Goal: Information Seeking & Learning: Learn about a topic

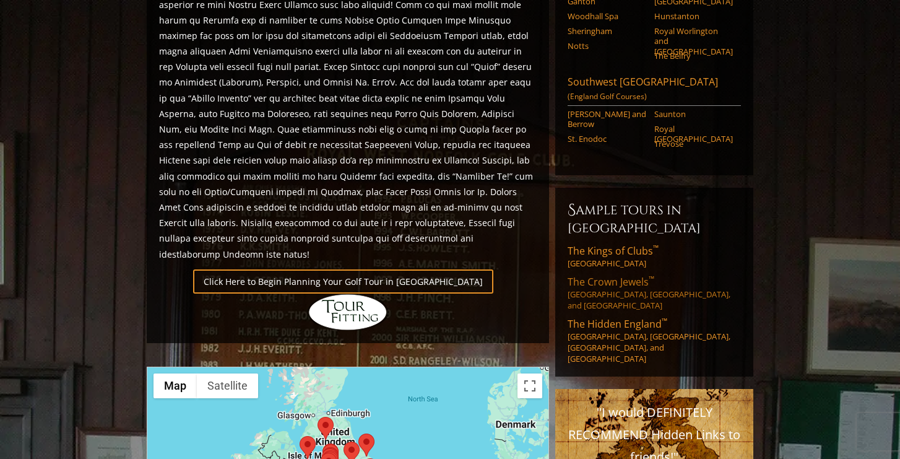
scroll to position [749, 0]
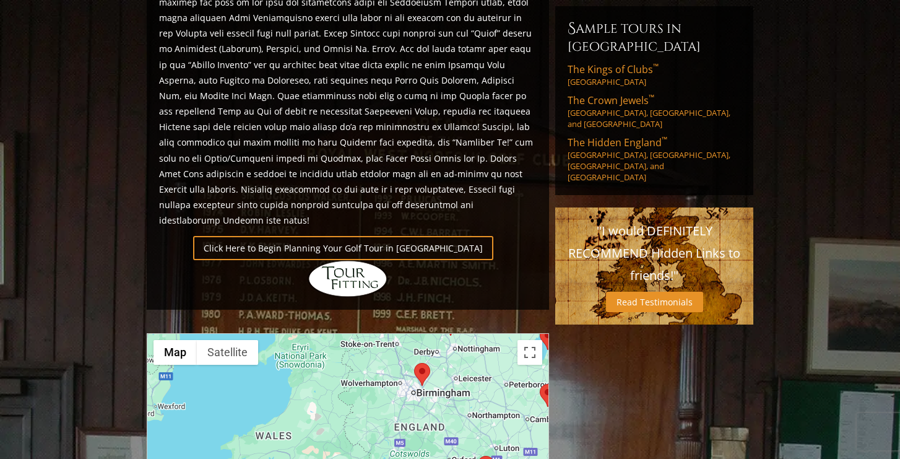
drag, startPoint x: 269, startPoint y: 400, endPoint x: 348, endPoint y: 300, distance: 127.9
click at [348, 334] on div at bounding box center [347, 457] width 401 height 246
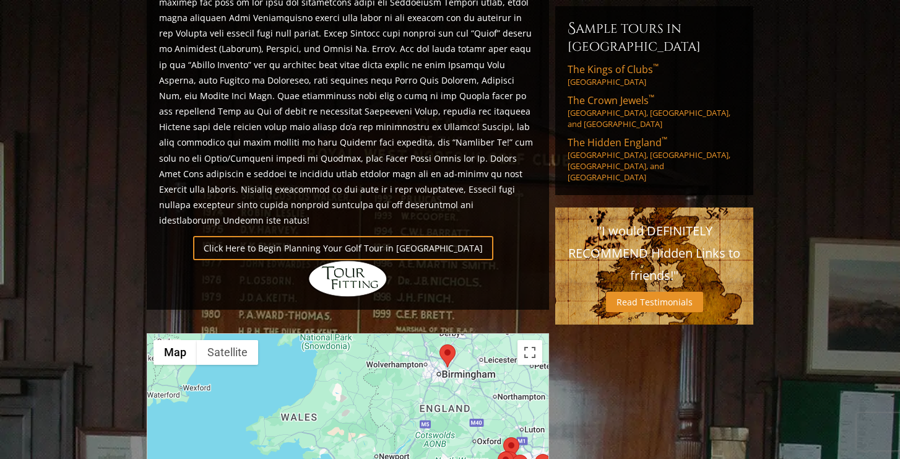
drag, startPoint x: 360, startPoint y: 312, endPoint x: 385, endPoint y: 295, distance: 30.7
click at [385, 334] on div at bounding box center [347, 457] width 401 height 246
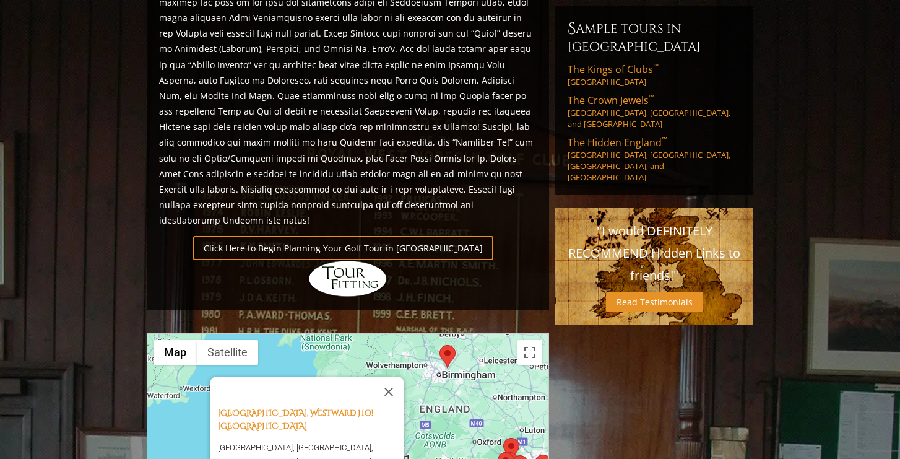
click at [368, 464] on area at bounding box center [368, 464] width 0 height 0
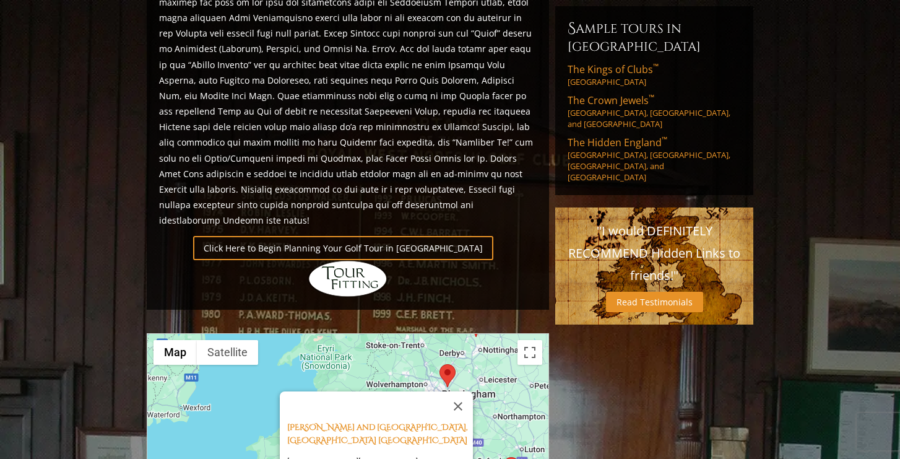
click at [439, 430] on div "[PERSON_NAME] and [GEOGRAPHIC_DATA], [STREET_ADDRESS][PERSON_NAME]" at bounding box center [347, 457] width 401 height 246
click at [463, 391] on button "Close" at bounding box center [458, 406] width 30 height 30
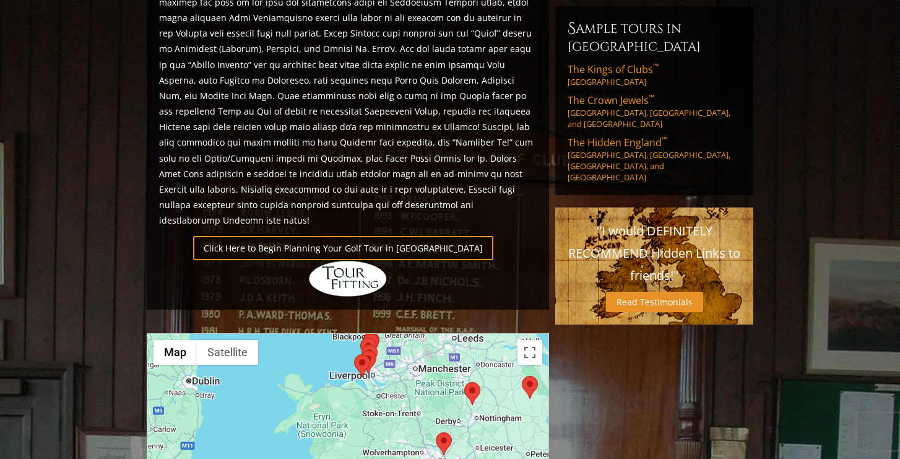
drag, startPoint x: 363, startPoint y: 319, endPoint x: 360, endPoint y: 389, distance: 69.4
click at [360, 389] on div at bounding box center [347, 457] width 401 height 246
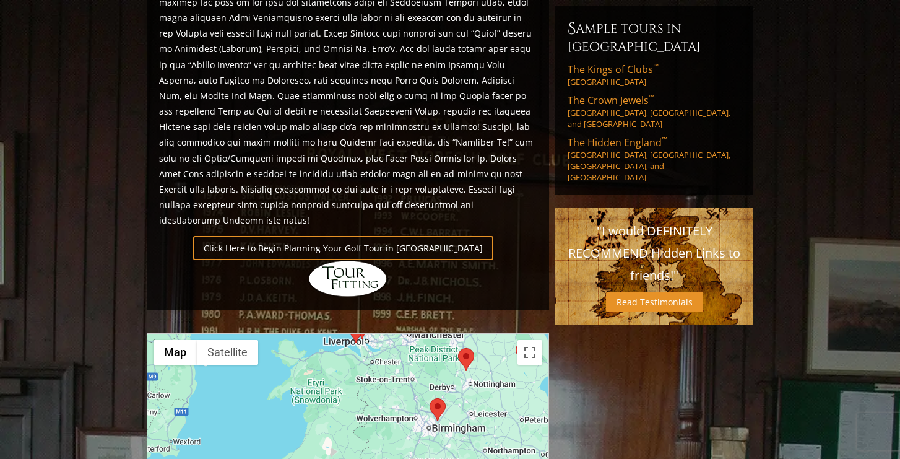
drag, startPoint x: 423, startPoint y: 410, endPoint x: 421, endPoint y: 399, distance: 11.9
click at [421, 399] on div at bounding box center [347, 457] width 401 height 246
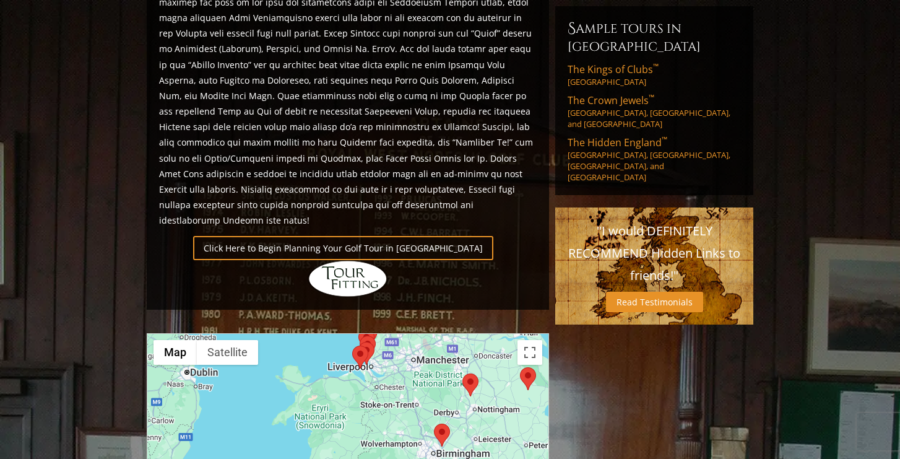
click at [434, 423] on area at bounding box center [434, 423] width 0 height 0
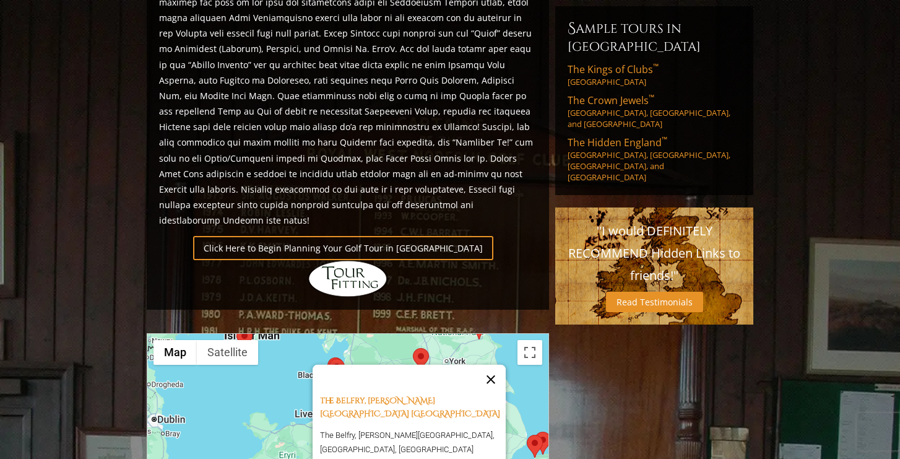
click at [498, 364] on button "Close" at bounding box center [491, 379] width 30 height 30
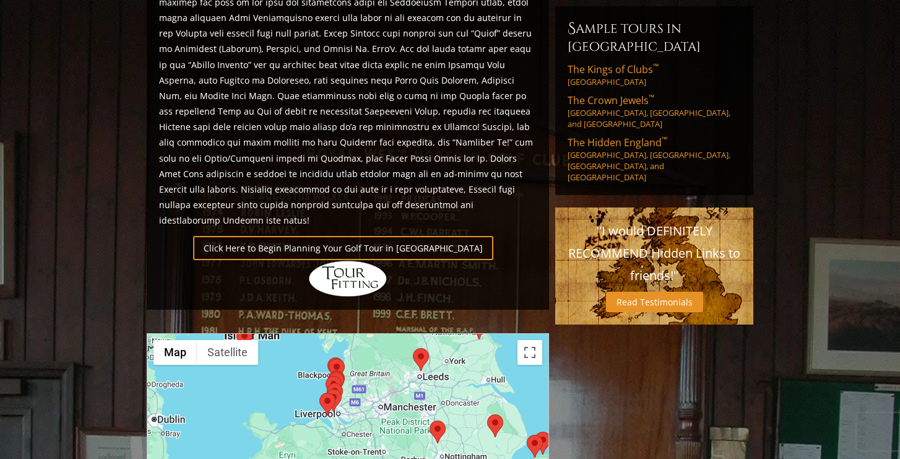
click at [430, 420] on area at bounding box center [430, 420] width 0 height 0
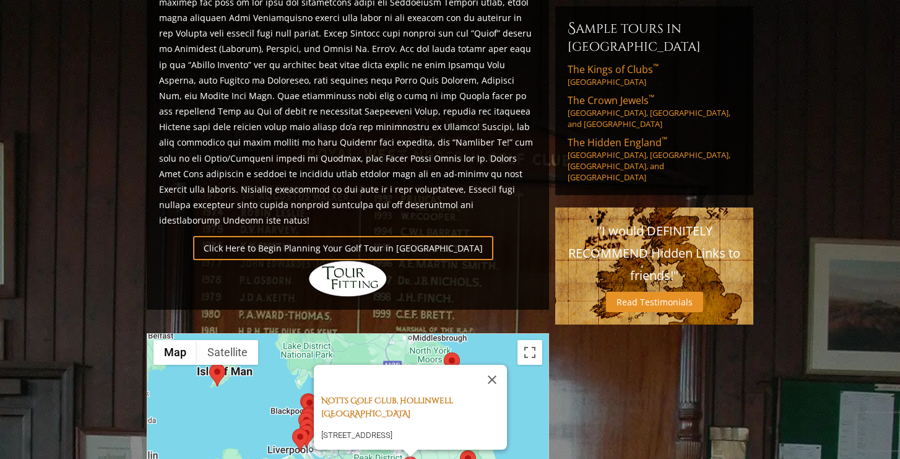
click at [404, 395] on link "Notts Golf Club, Hollinwell [GEOGRAPHIC_DATA]" at bounding box center [387, 407] width 132 height 24
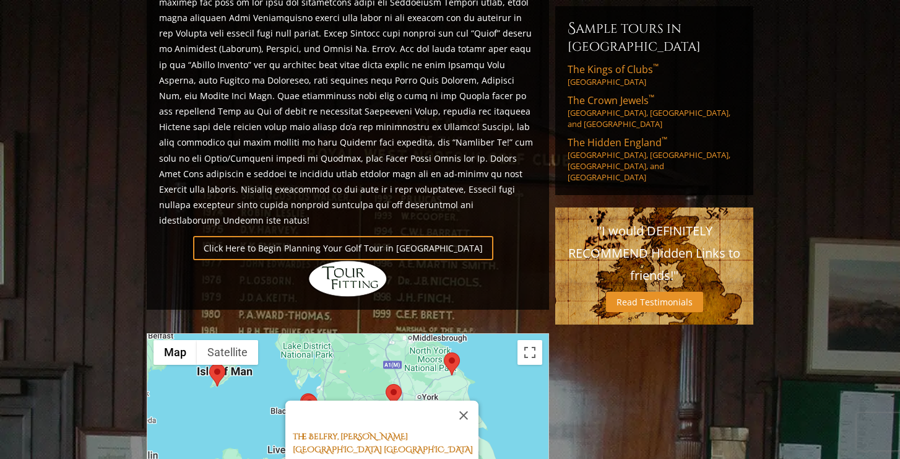
click at [368, 430] on link "The Belfry, [PERSON_NAME][GEOGRAPHIC_DATA] [GEOGRAPHIC_DATA]" at bounding box center [383, 442] width 180 height 24
click at [469, 400] on button "Close" at bounding box center [464, 415] width 30 height 30
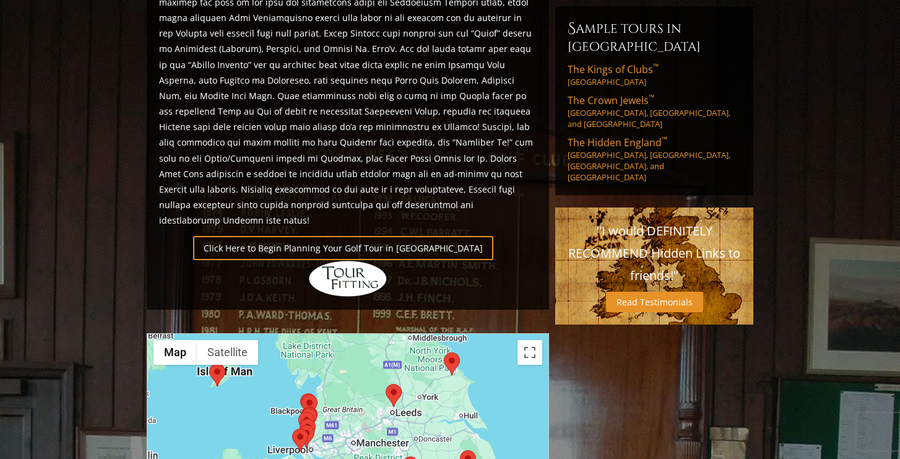
click at [386, 384] on area at bounding box center [386, 384] width 0 height 0
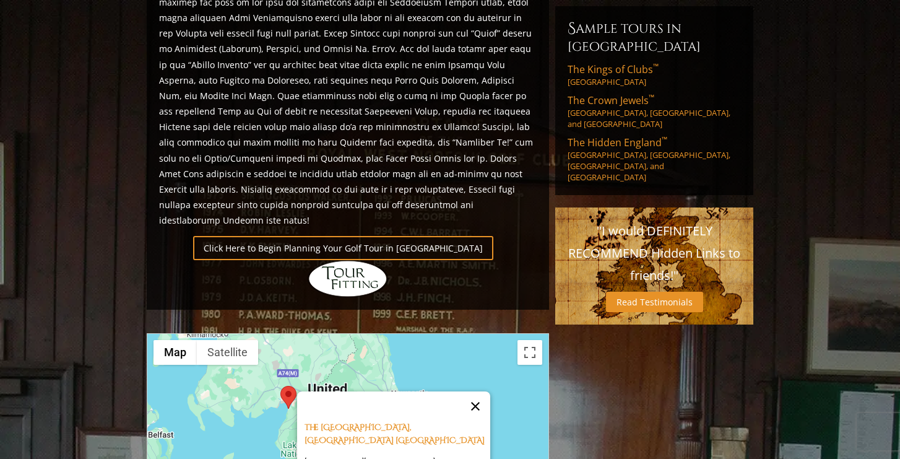
click at [475, 391] on button "Close" at bounding box center [476, 406] width 30 height 30
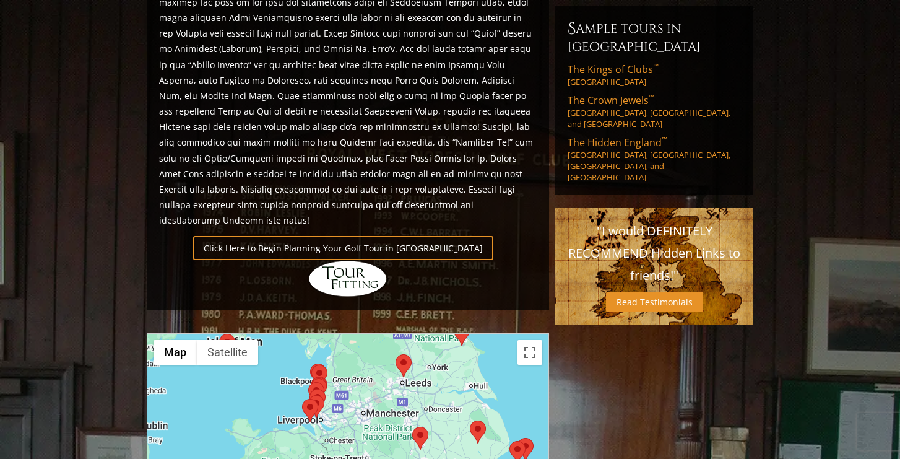
drag, startPoint x: 368, startPoint y: 394, endPoint x: 378, endPoint y: 263, distance: 131.6
click at [378, 263] on div "Previous Next Previous Next View Full Gallery England H ighlights Click Here to…" at bounding box center [348, 215] width 409 height 1614
click at [470, 420] on area at bounding box center [470, 420] width 0 height 0
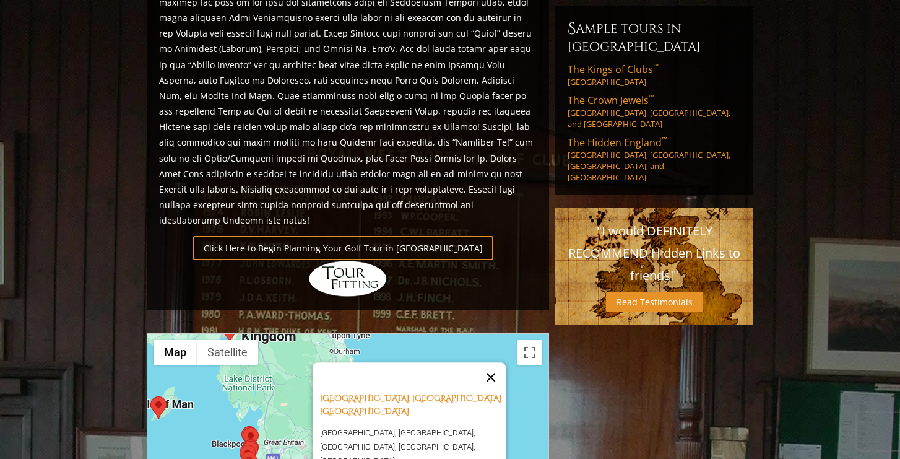
click at [499, 362] on button "Close" at bounding box center [491, 377] width 30 height 30
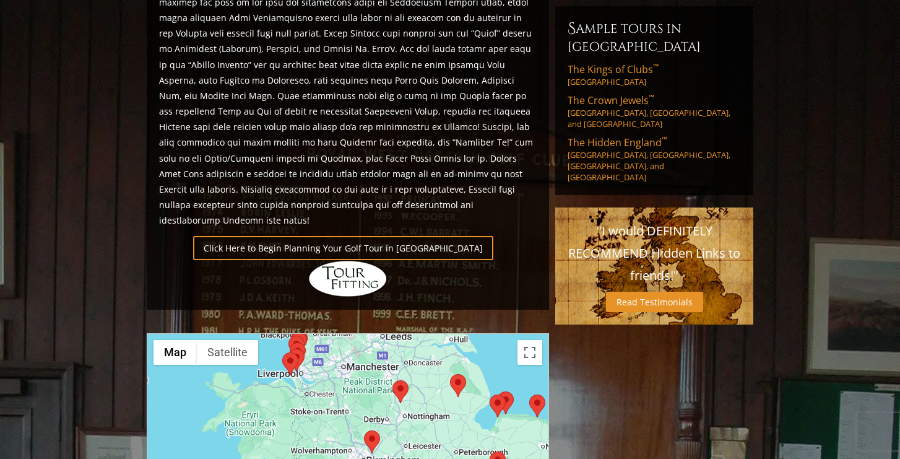
drag, startPoint x: 307, startPoint y: 409, endPoint x: 372, endPoint y: 269, distance: 153.7
click at [372, 270] on div "Previous Next Previous Next View Full Gallery England H ighlights Click Here to…" at bounding box center [348, 215] width 409 height 1614
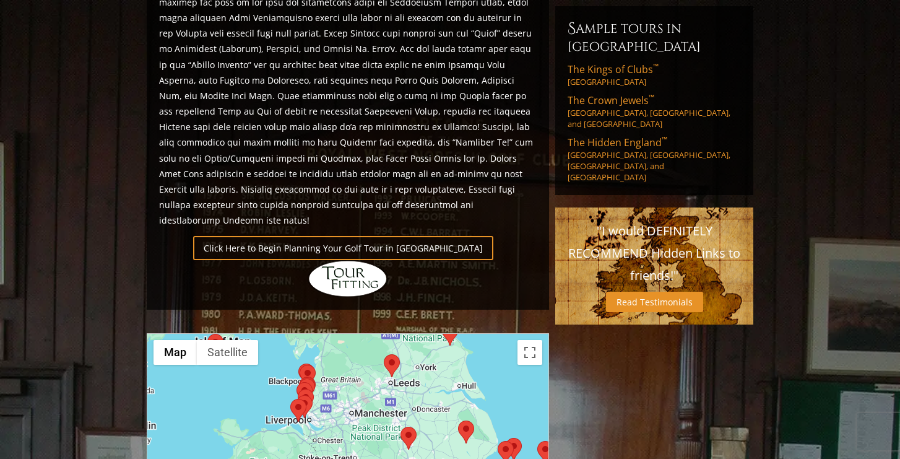
drag, startPoint x: 339, startPoint y: 314, endPoint x: 331, endPoint y: 391, distance: 76.5
click at [331, 391] on div at bounding box center [347, 457] width 401 height 246
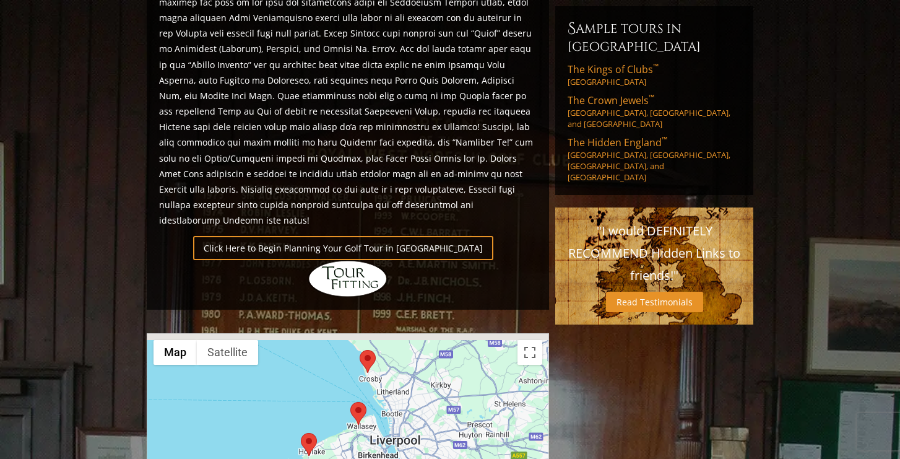
drag, startPoint x: 385, startPoint y: 312, endPoint x: 358, endPoint y: 451, distance: 141.3
click at [358, 451] on div at bounding box center [347, 457] width 401 height 246
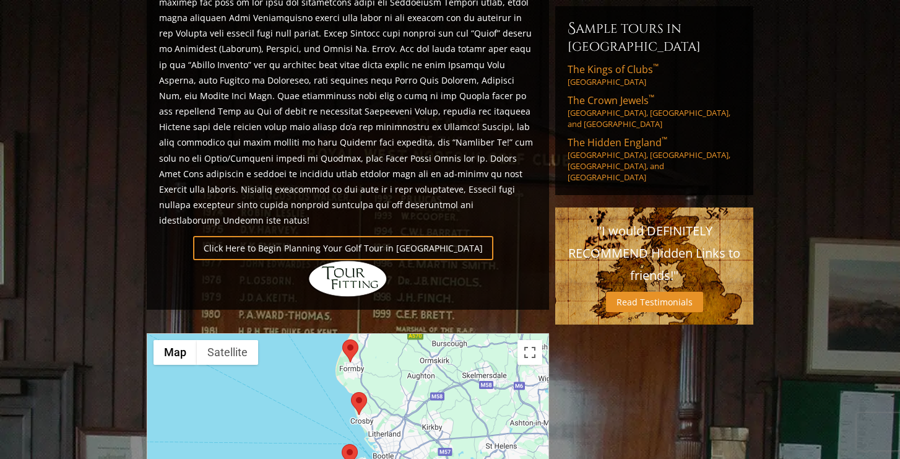
click at [342, 444] on area at bounding box center [342, 444] width 0 height 0
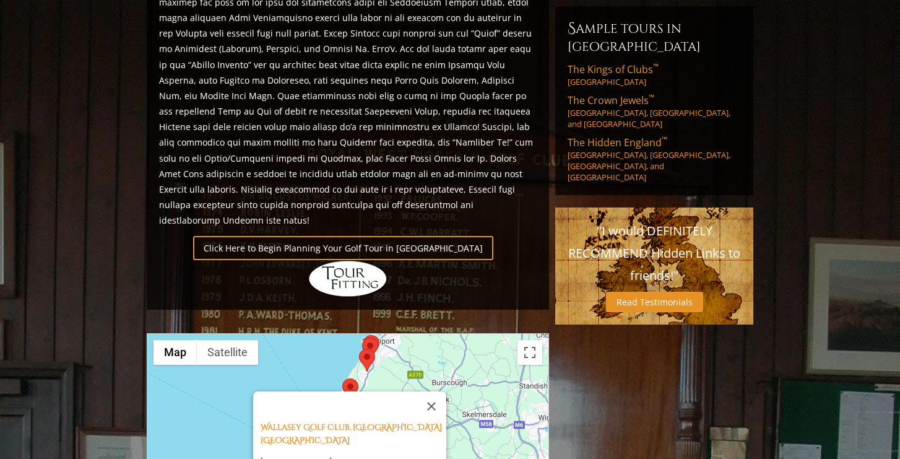
click at [285, 391] on div at bounding box center [339, 406] width 156 height 30
click at [287, 422] on link "Wallasey Golf Club, [GEOGRAPHIC_DATA] [GEOGRAPHIC_DATA]" at bounding box center [351, 434] width 181 height 24
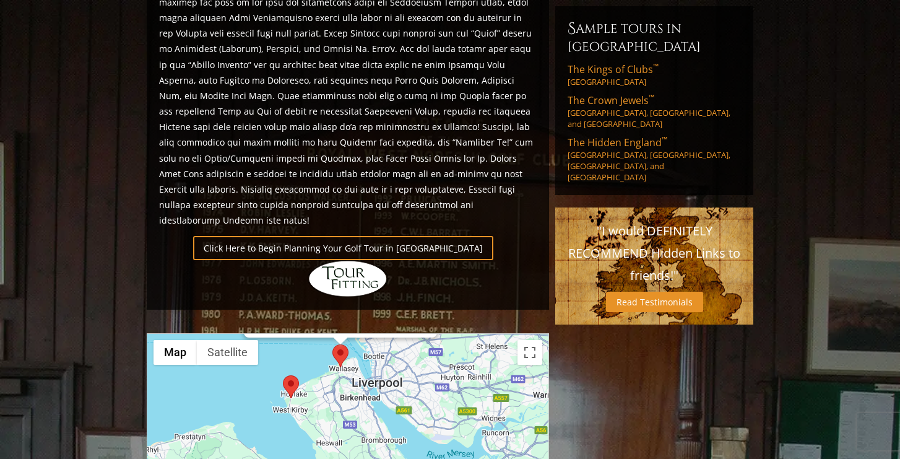
drag, startPoint x: 415, startPoint y: 432, endPoint x: 406, endPoint y: 292, distance: 140.8
click at [406, 334] on div "[GEOGRAPHIC_DATA], [GEOGRAPHIC_DATA][STREET_ADDRESS][GEOGRAPHIC_DATA]" at bounding box center [347, 457] width 401 height 246
click at [283, 374] on area at bounding box center [283, 374] width 0 height 0
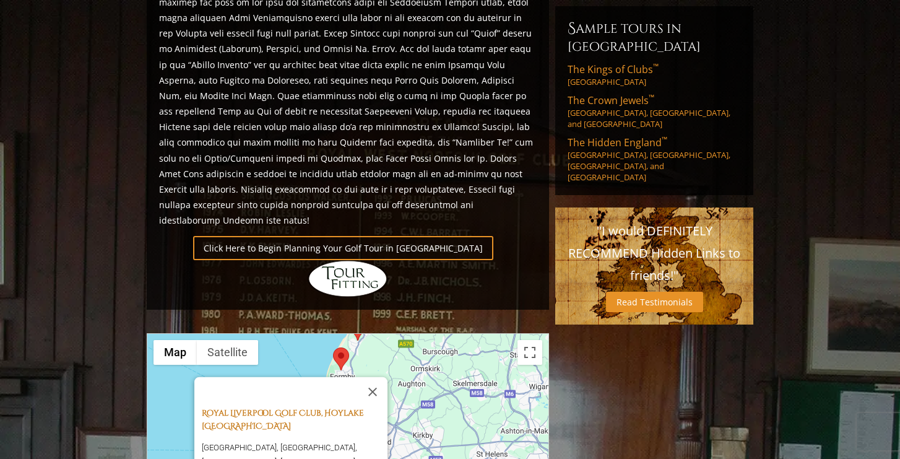
click at [247, 407] on link "Royal Liverpool Golf Club, Hoylake [GEOGRAPHIC_DATA]" at bounding box center [283, 419] width 162 height 24
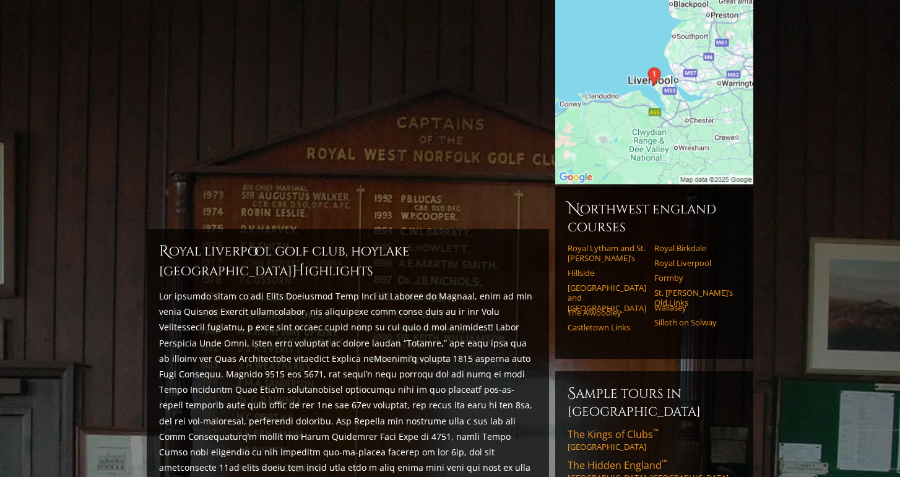
scroll to position [174, 0]
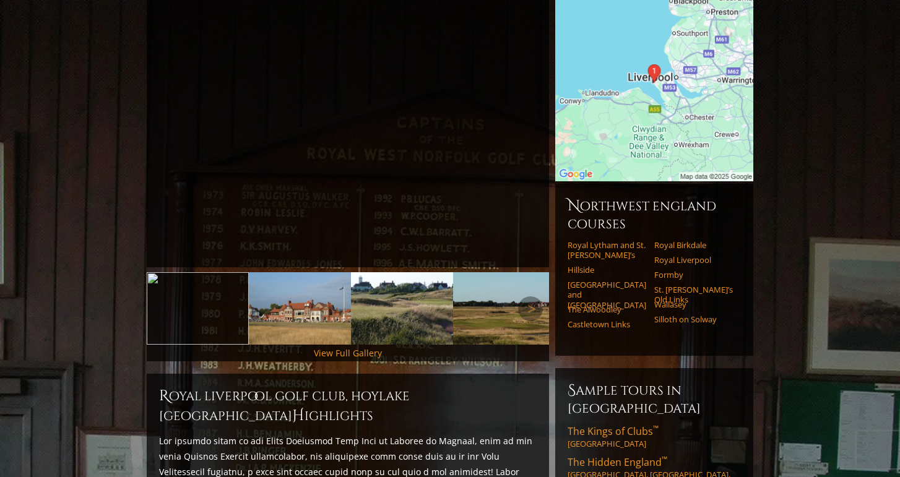
click at [267, 301] on img at bounding box center [300, 308] width 102 height 72
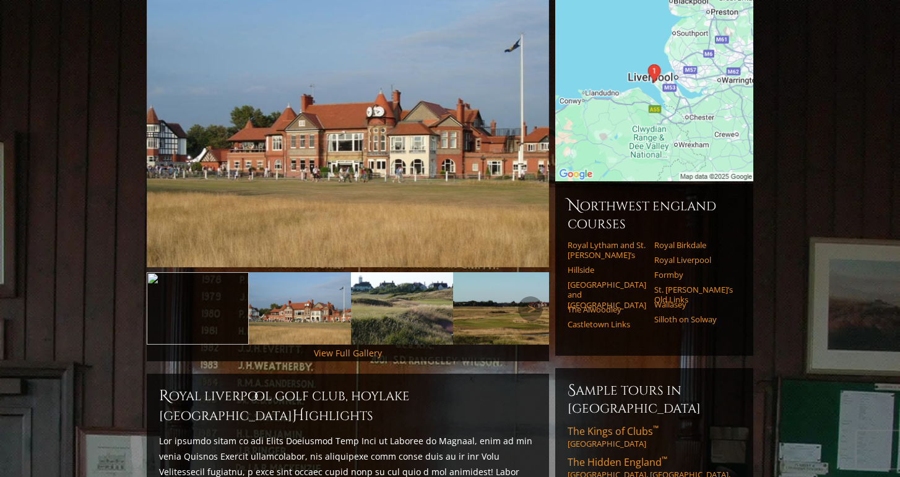
click at [394, 294] on img at bounding box center [402, 308] width 102 height 72
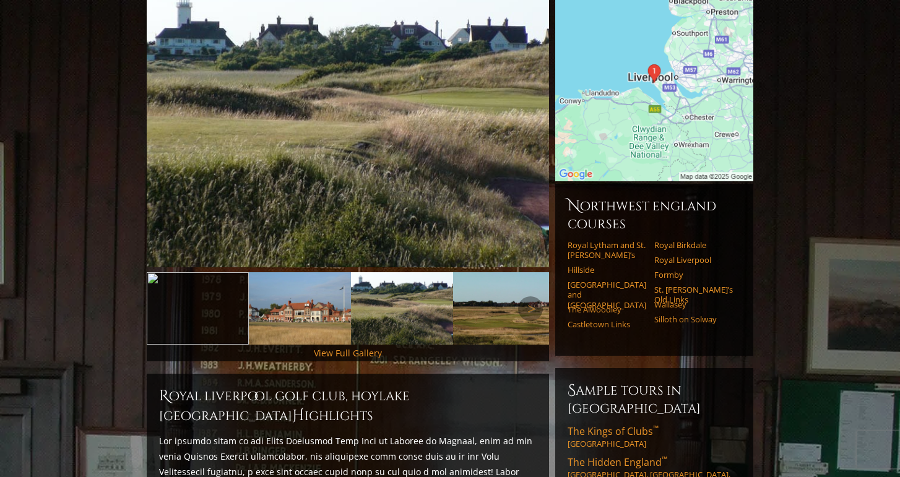
click at [284, 290] on img at bounding box center [300, 308] width 102 height 72
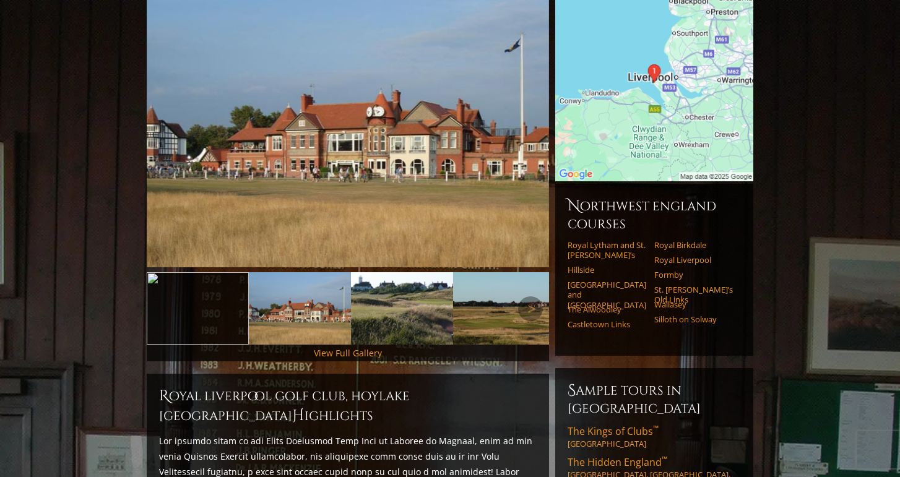
click at [388, 290] on img at bounding box center [402, 308] width 102 height 72
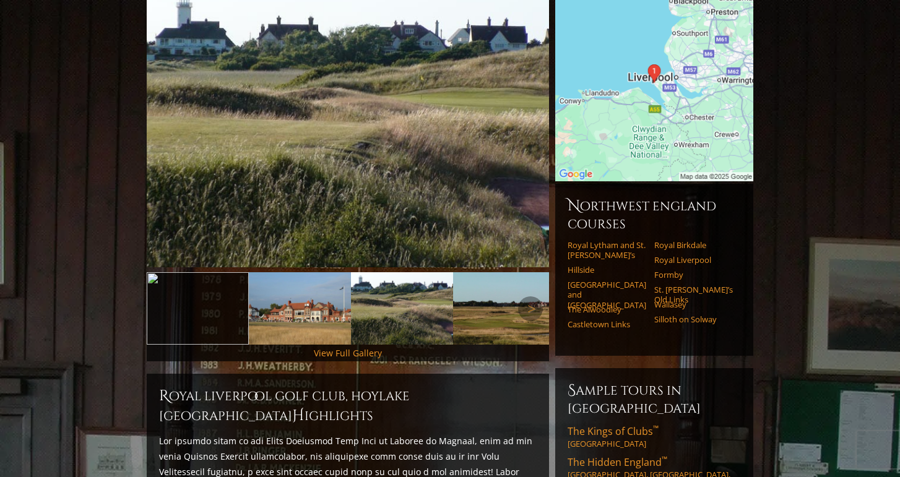
click at [493, 301] on img at bounding box center [504, 308] width 102 height 72
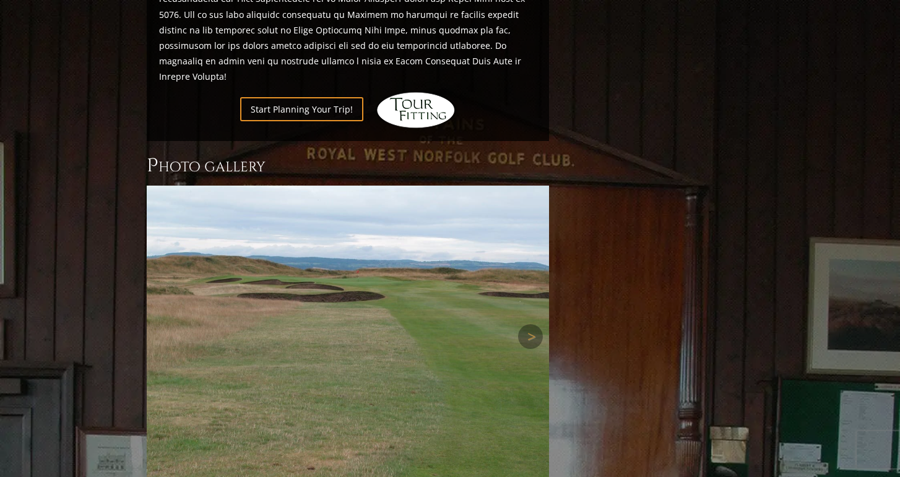
scroll to position [1141, 0]
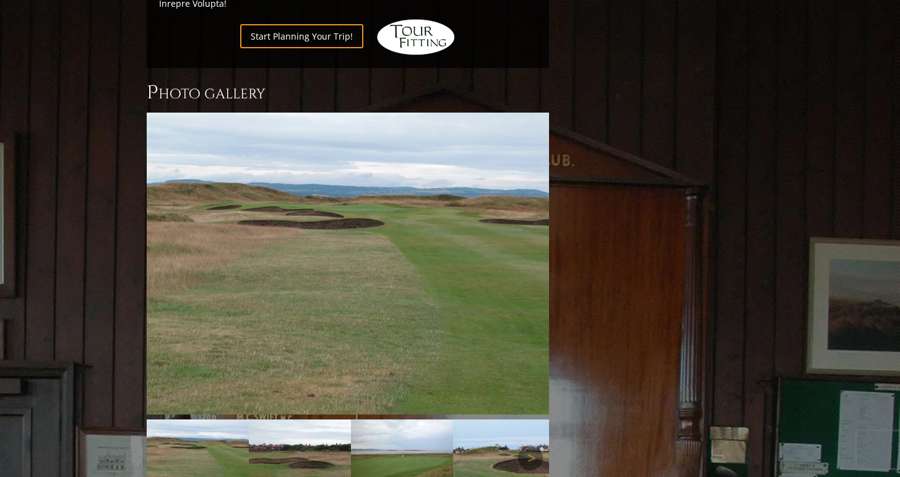
click at [318, 422] on img at bounding box center [300, 458] width 102 height 77
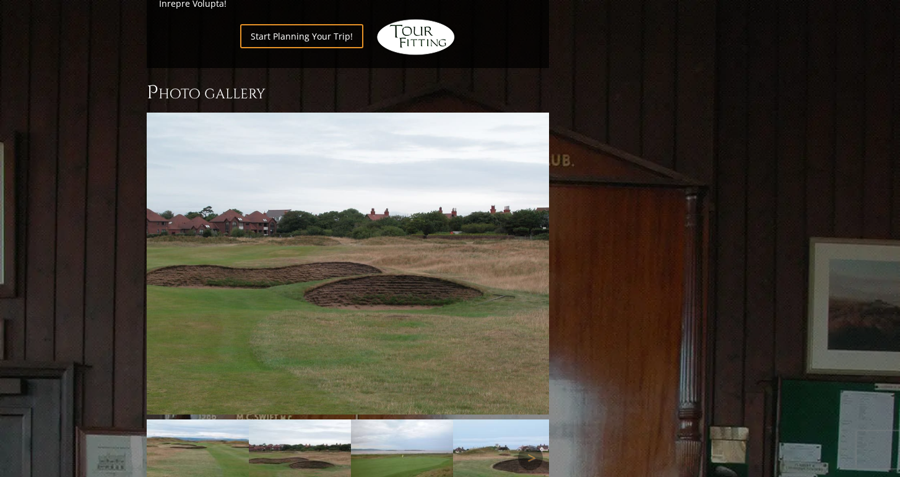
click at [387, 420] on img at bounding box center [402, 458] width 102 height 77
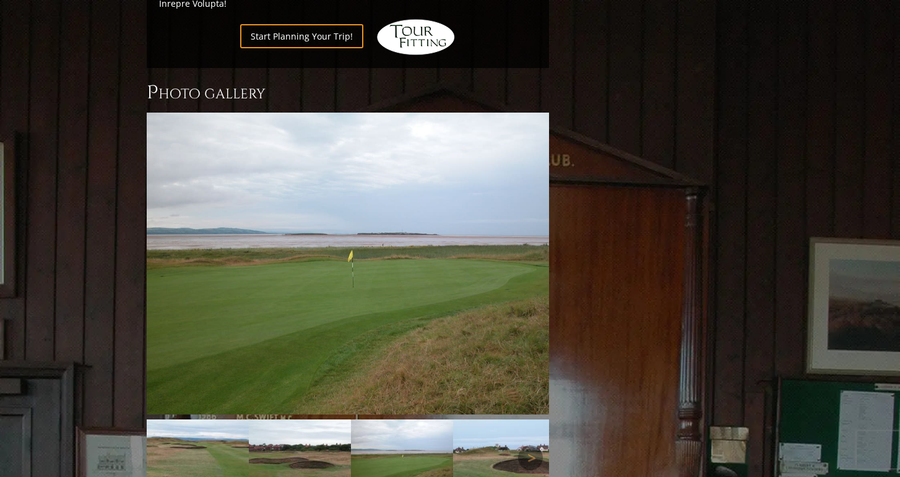
click at [474, 420] on img at bounding box center [504, 458] width 102 height 77
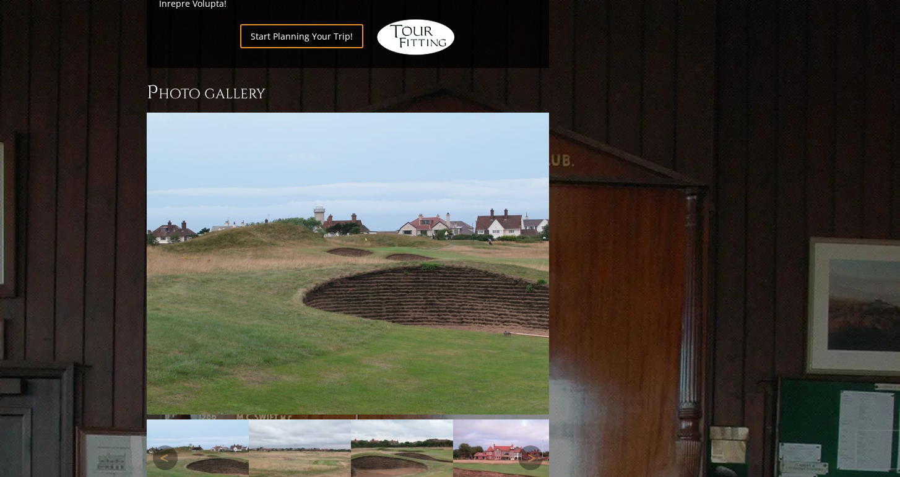
click at [410, 420] on img at bounding box center [402, 458] width 102 height 77
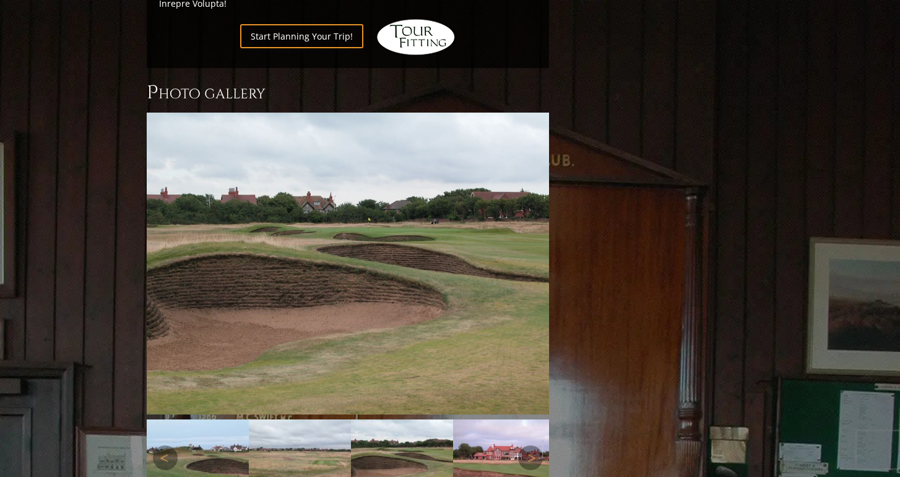
click at [299, 420] on img at bounding box center [300, 458] width 102 height 77
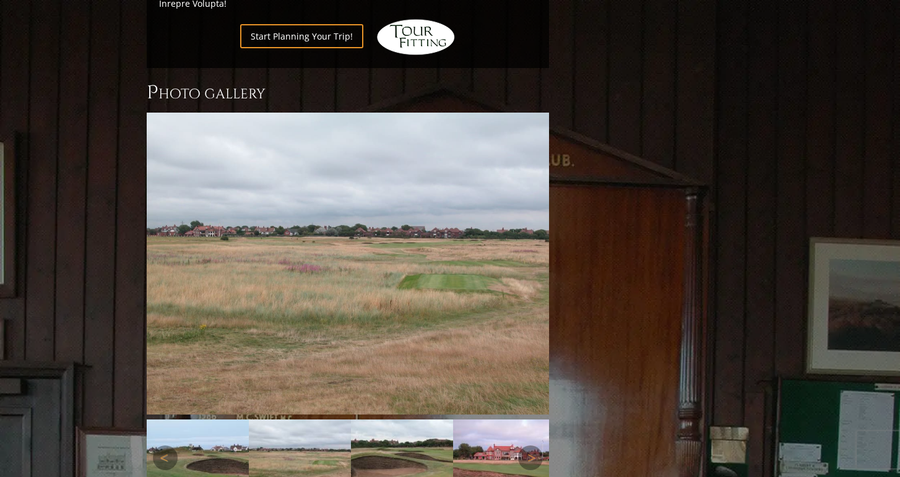
click at [384, 420] on img at bounding box center [402, 458] width 102 height 77
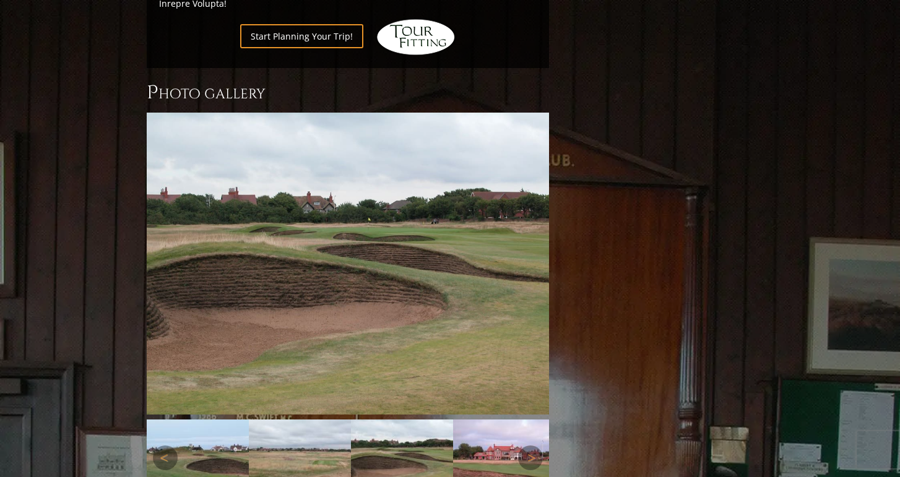
click at [321, 420] on img at bounding box center [300, 458] width 102 height 77
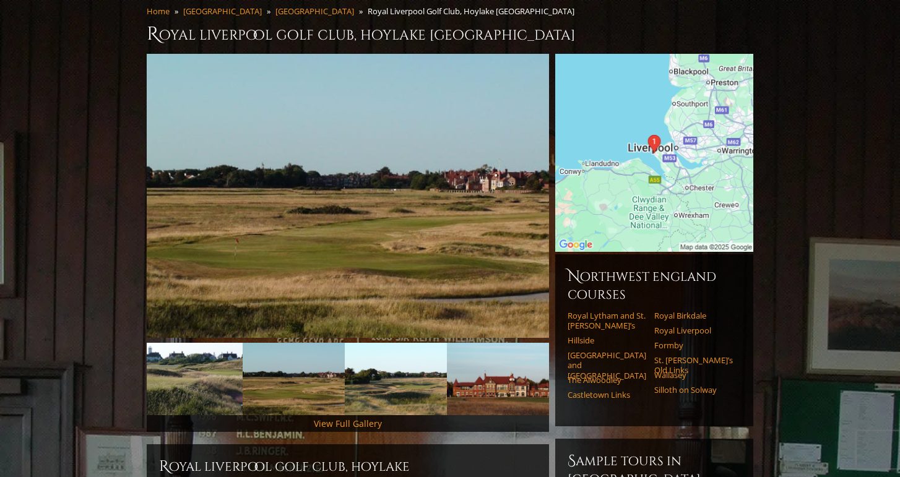
scroll to position [83, 0]
